Goal: Information Seeking & Learning: Learn about a topic

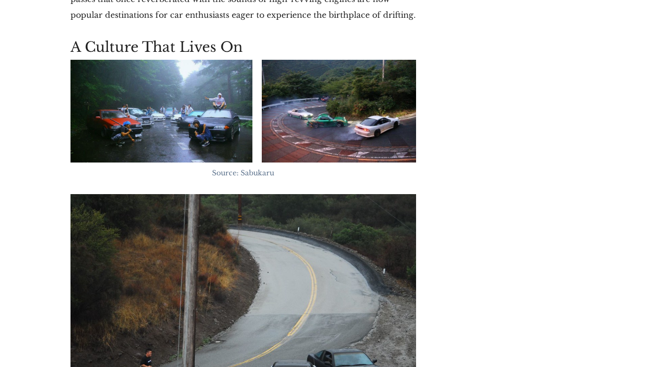
scroll to position [4238, 0]
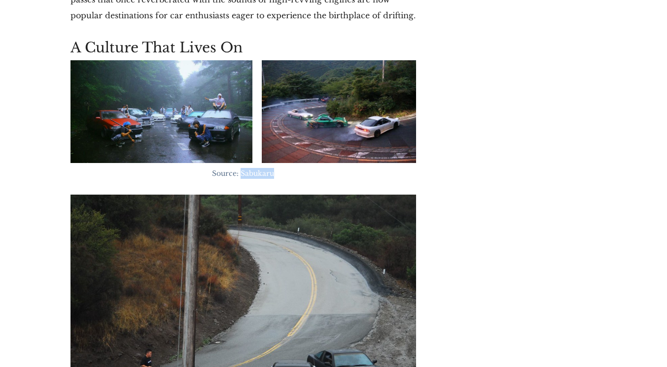
drag, startPoint x: 241, startPoint y: 155, endPoint x: 290, endPoint y: 160, distance: 49.1
copy span "Sabukaru"
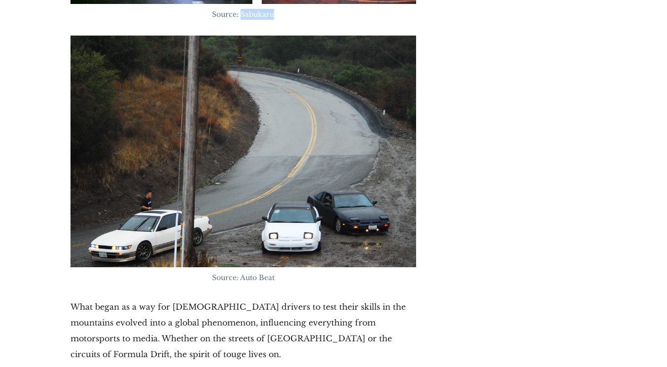
scroll to position [4543, 0]
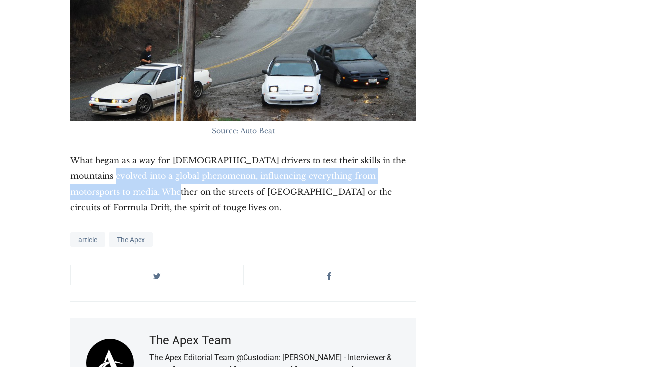
drag, startPoint x: 129, startPoint y: 179, endPoint x: 74, endPoint y: 154, distance: 59.9
click at [74, 154] on p "What began as a way for [DEMOGRAPHIC_DATA] drivers to test their skills in the …" at bounding box center [244, 183] width 346 height 63
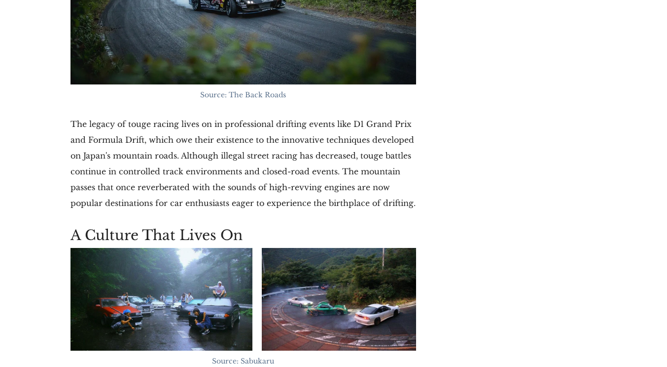
scroll to position [4099, 0]
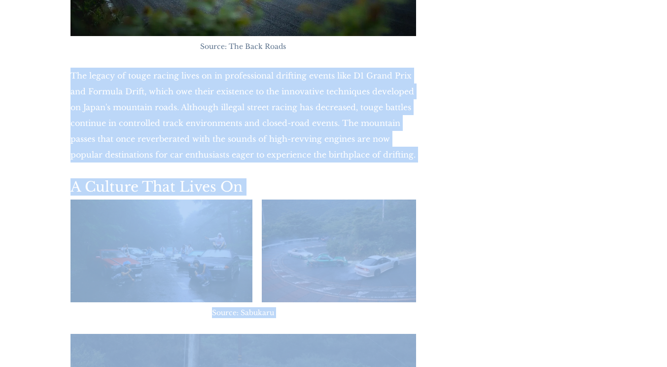
drag, startPoint x: 105, startPoint y: 191, endPoint x: 67, endPoint y: 63, distance: 133.8
copy div "The legacy of touge racing lives on in professional drifting events like D1 Gra…"
